Goal: Task Accomplishment & Management: Complete application form

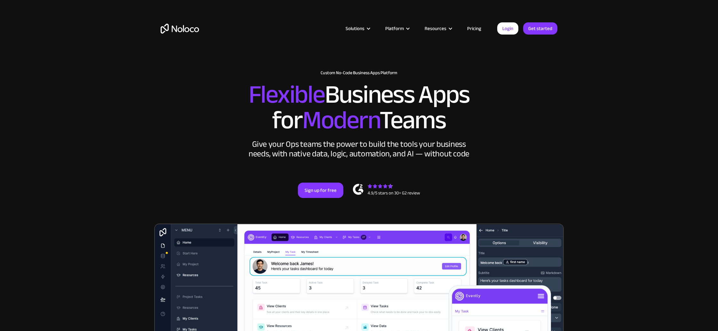
click at [475, 28] on link "Pricing" at bounding box center [474, 28] width 30 height 8
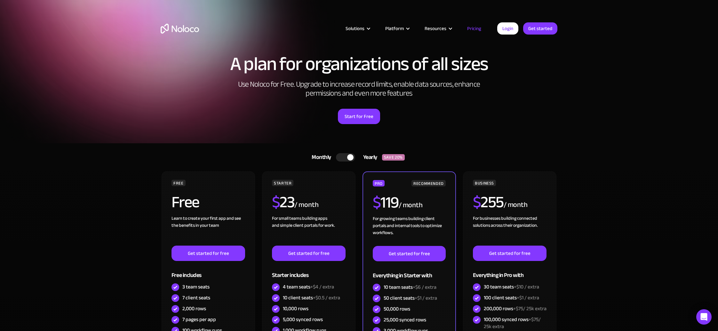
click at [340, 159] on div at bounding box center [345, 157] width 19 height 8
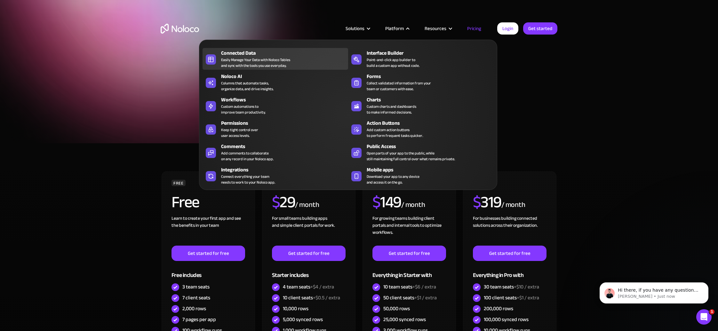
click at [233, 58] on div "Easily Manage Your Data with Noloco Tables and sync with the tools you use ever…" at bounding box center [255, 63] width 69 height 12
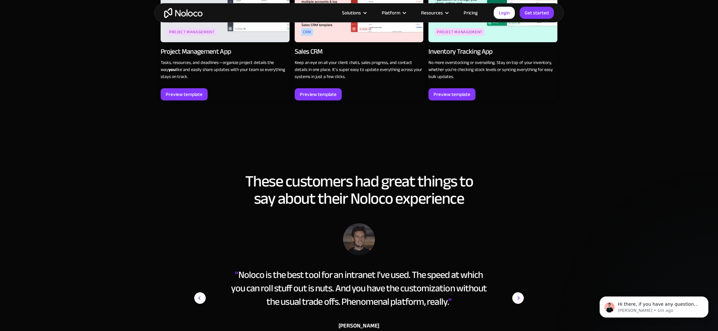
scroll to position [846, 0]
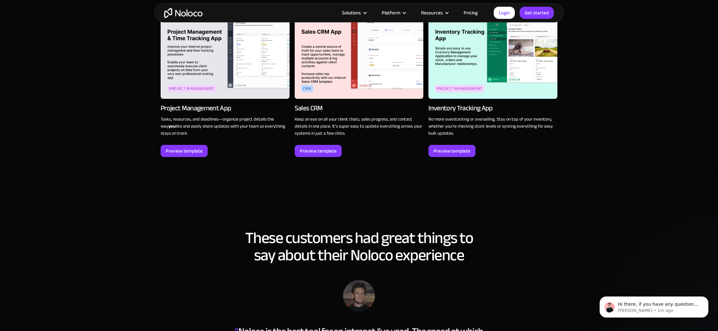
click at [134, 235] on section "These customers had great things to say about their Noloco experience “ Noloco …" at bounding box center [359, 336] width 718 height 263
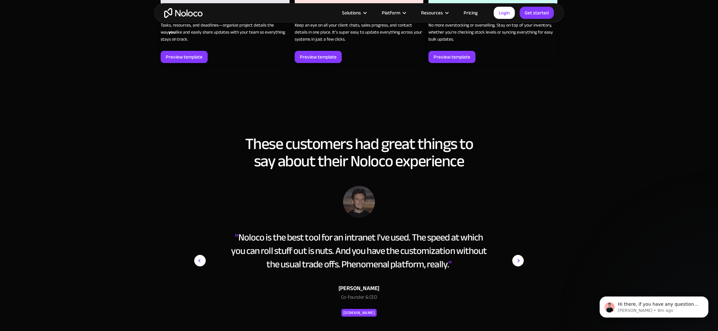
scroll to position [957, 0]
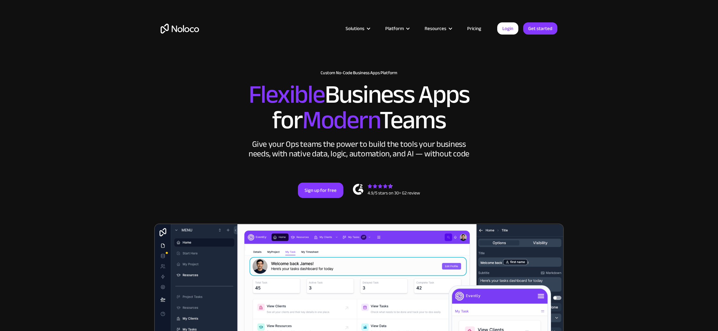
click at [541, 27] on link "Get started" at bounding box center [540, 28] width 34 height 12
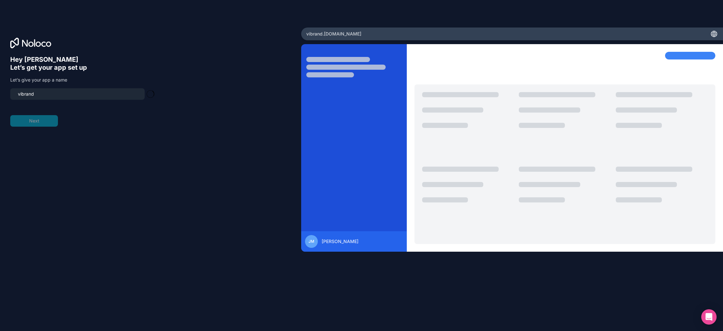
type input "vibrand-app"
click at [33, 122] on button "Next" at bounding box center [34, 121] width 48 height 12
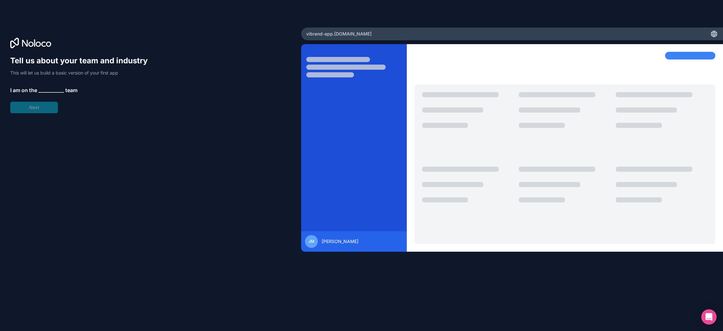
click at [51, 88] on span "__________" at bounding box center [51, 90] width 26 height 8
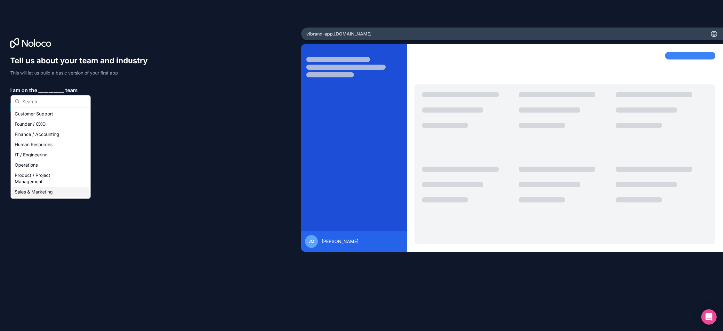
click at [39, 193] on div "Sales & Marketing" at bounding box center [50, 192] width 77 height 10
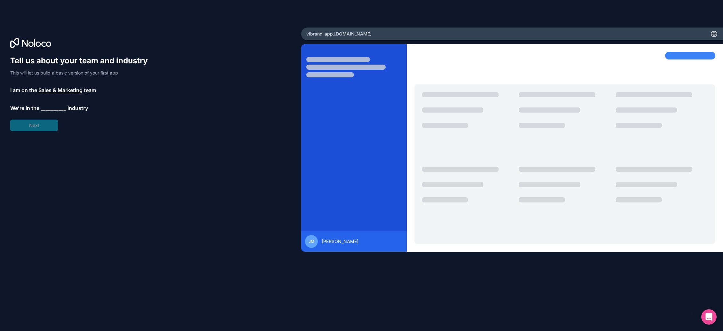
click at [48, 107] on span "__________" at bounding box center [54, 108] width 26 height 8
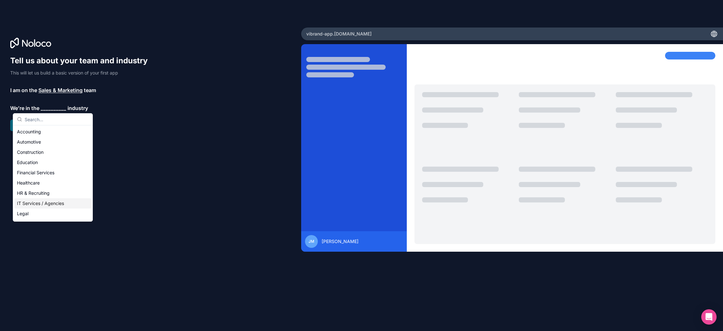
click at [44, 204] on div "IT Services / Agencies" at bounding box center [52, 203] width 77 height 10
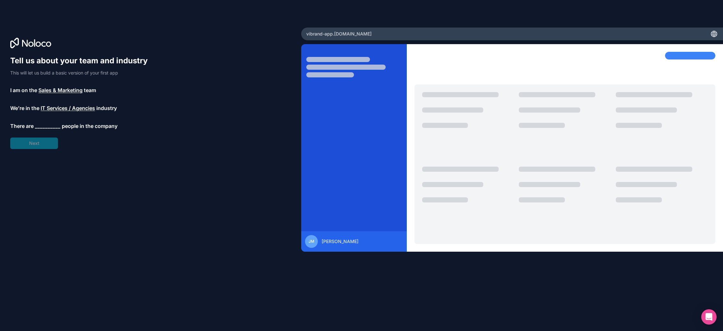
click at [47, 125] on span "__________" at bounding box center [48, 126] width 26 height 8
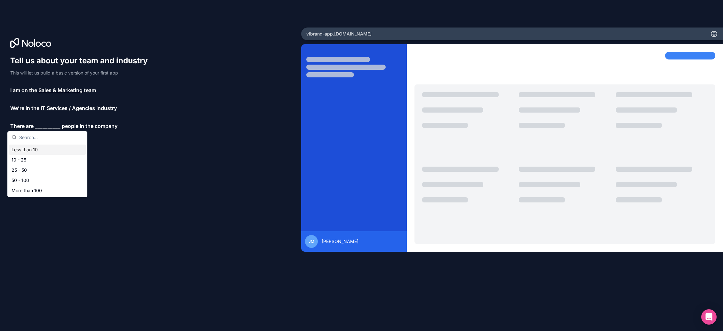
click at [35, 150] on div "Less than 10" at bounding box center [47, 150] width 77 height 10
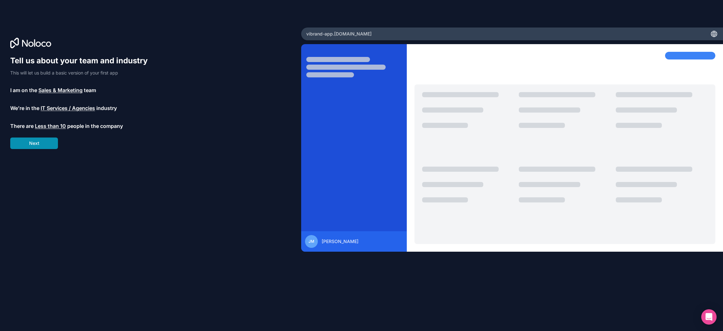
click at [33, 146] on button "Next" at bounding box center [34, 144] width 48 height 12
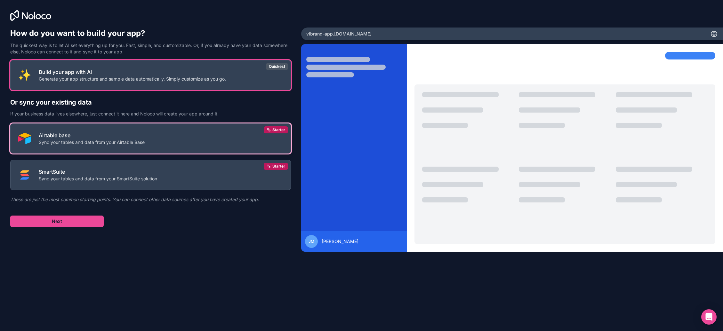
click at [94, 143] on p "Sync your tables and data from your Airtable Base" at bounding box center [92, 142] width 106 height 6
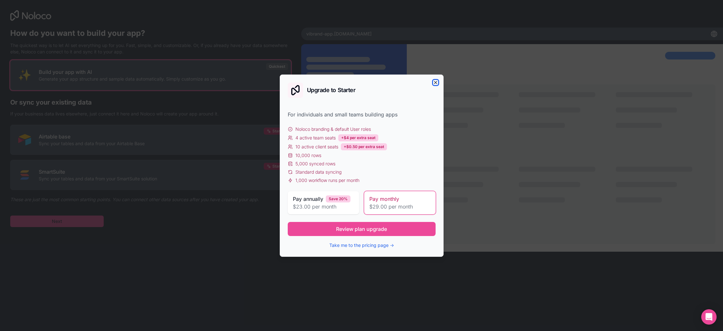
click at [435, 83] on icon "button" at bounding box center [435, 82] width 3 height 3
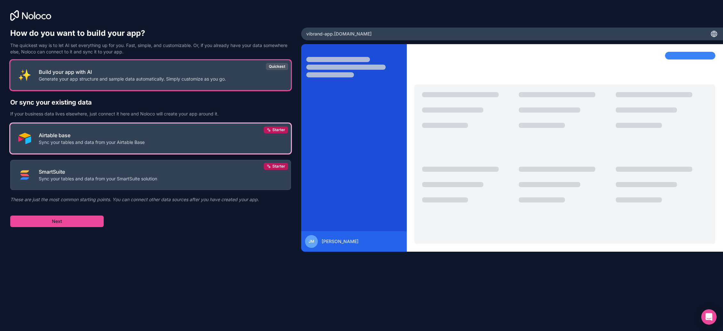
click at [103, 143] on p "Sync your tables and data from your Airtable Base" at bounding box center [92, 142] width 106 height 6
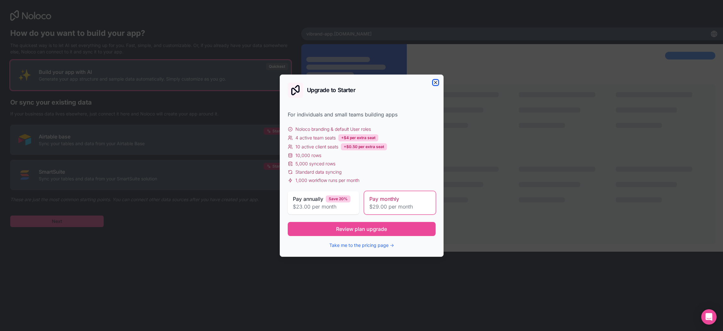
click at [434, 83] on icon "button" at bounding box center [435, 82] width 5 height 5
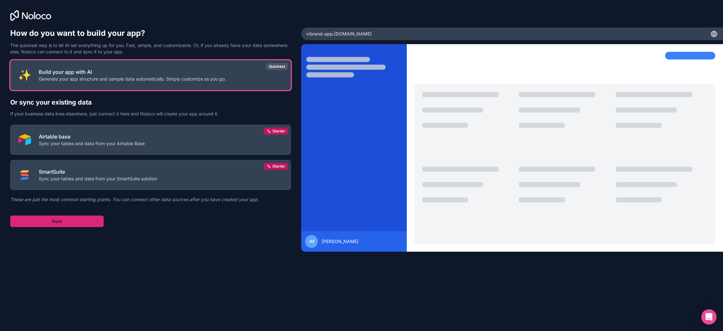
click at [53, 221] on button "Next" at bounding box center [56, 222] width 93 height 12
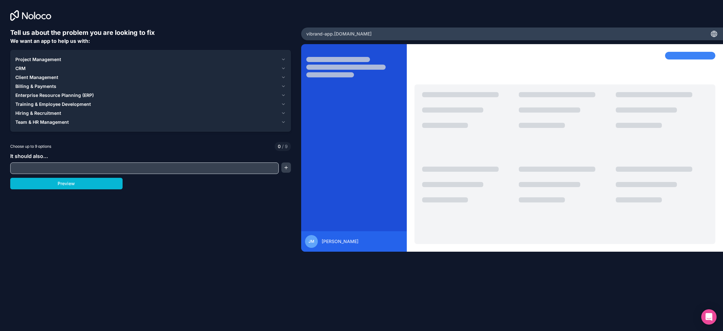
click at [25, 68] on span "CRM" at bounding box center [20, 68] width 10 height 6
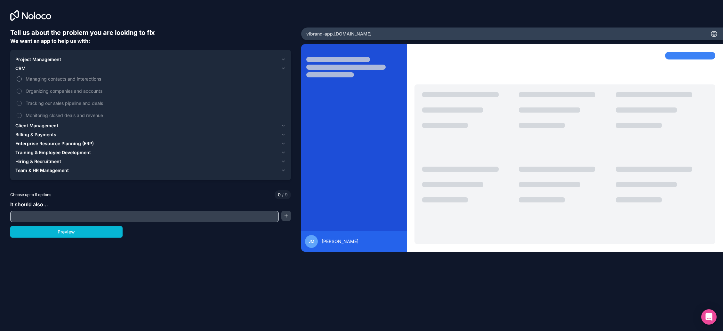
click at [29, 77] on span "Managing contacts and interactions" at bounding box center [155, 79] width 259 height 7
click at [22, 77] on button "Managing contacts and interactions" at bounding box center [19, 78] width 5 height 5
click at [43, 129] on button "Client Management" at bounding box center [150, 125] width 270 height 9
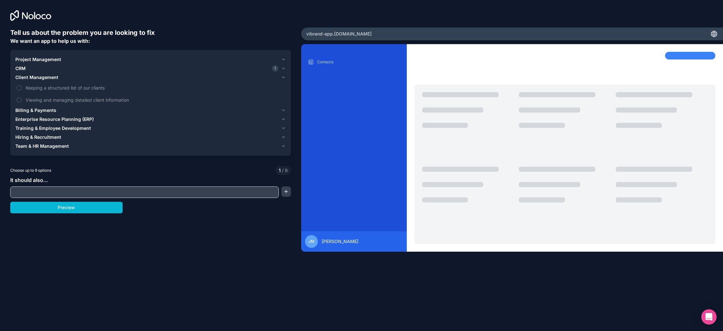
click at [46, 77] on span "Client Management" at bounding box center [36, 77] width 43 height 6
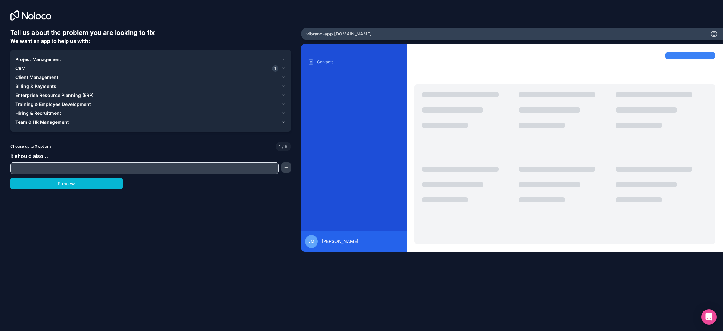
click at [45, 95] on span "Enterprise Resource Planning (ERP)" at bounding box center [54, 95] width 78 height 6
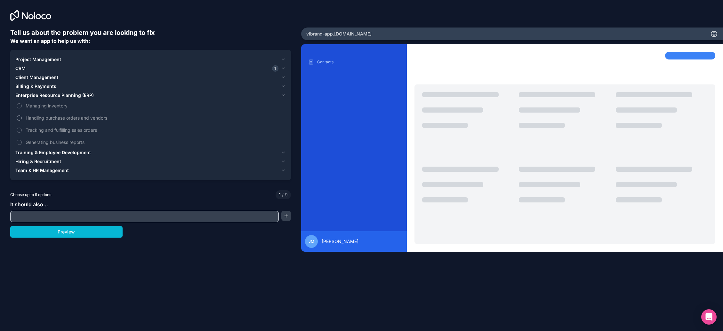
click at [39, 120] on span "Handling purchase orders and vendors" at bounding box center [155, 118] width 259 height 7
click at [22, 120] on button "Handling purchase orders and vendors" at bounding box center [19, 118] width 5 height 5
click at [44, 218] on input "text" at bounding box center [144, 216] width 265 height 9
click at [58, 234] on button "Preview" at bounding box center [66, 232] width 112 height 12
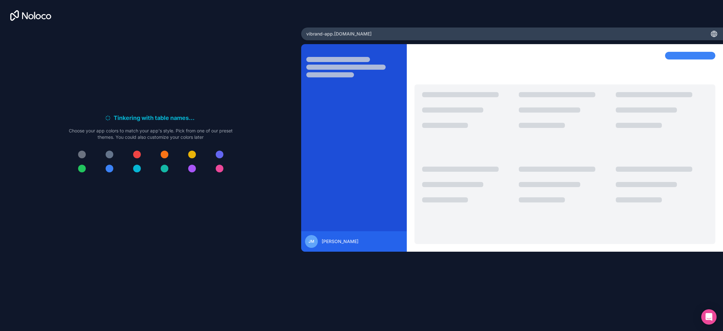
click at [109, 171] on div at bounding box center [110, 169] width 8 height 8
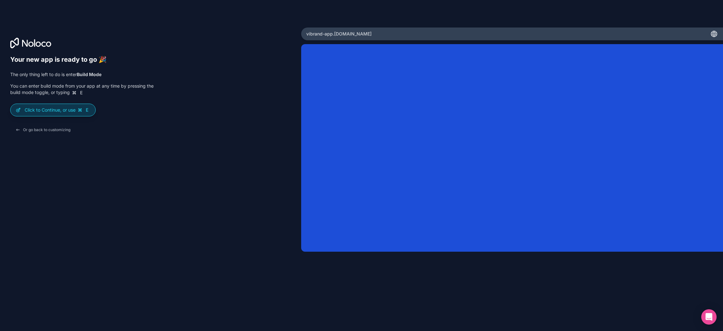
click at [61, 111] on p "Click to Continue, or use E" at bounding box center [58, 110] width 66 height 6
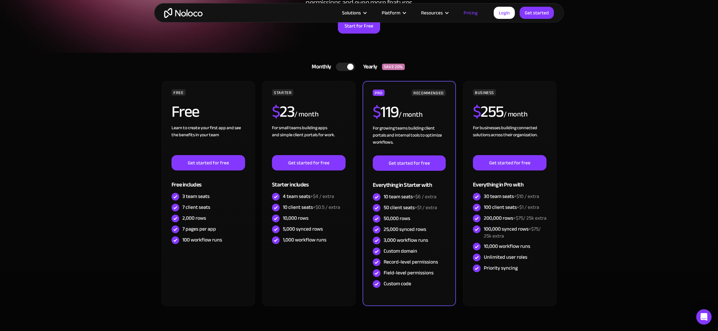
click at [343, 68] on div at bounding box center [345, 67] width 19 height 8
